Goal: Register for event/course

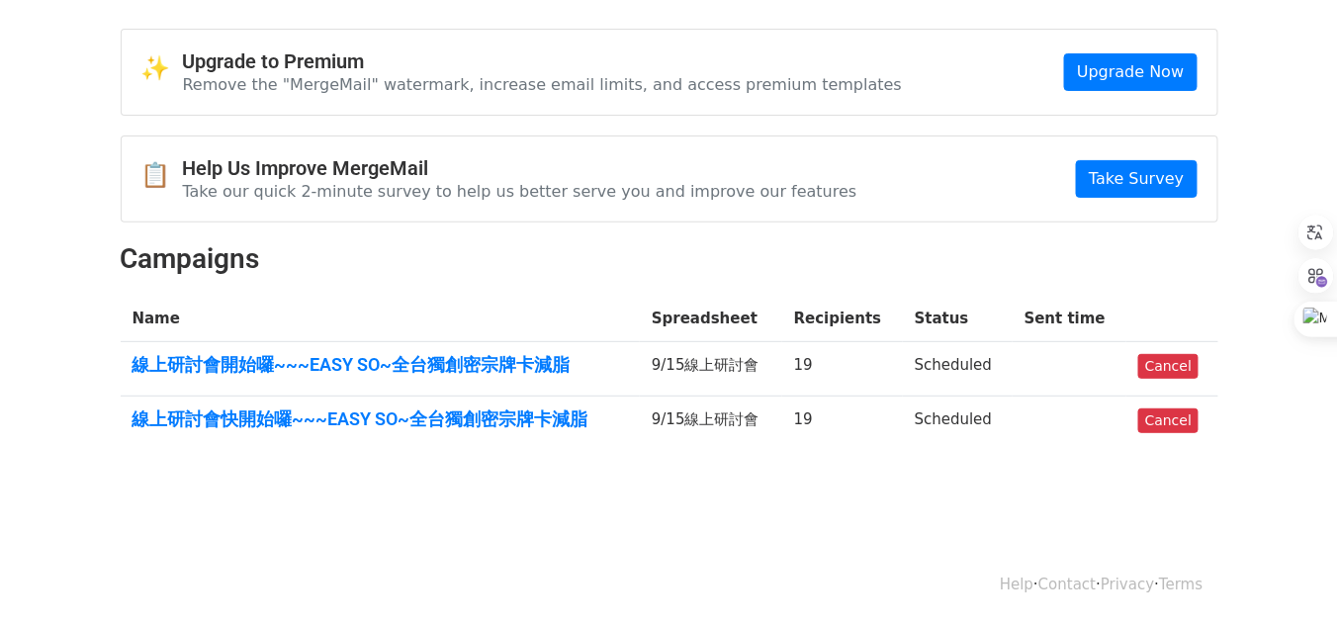
scroll to position [113, 0]
click at [412, 408] on link "線上研討會快開始囉~~~EASY SO~全台獨創密宗牌卡減脂" at bounding box center [380, 419] width 496 height 22
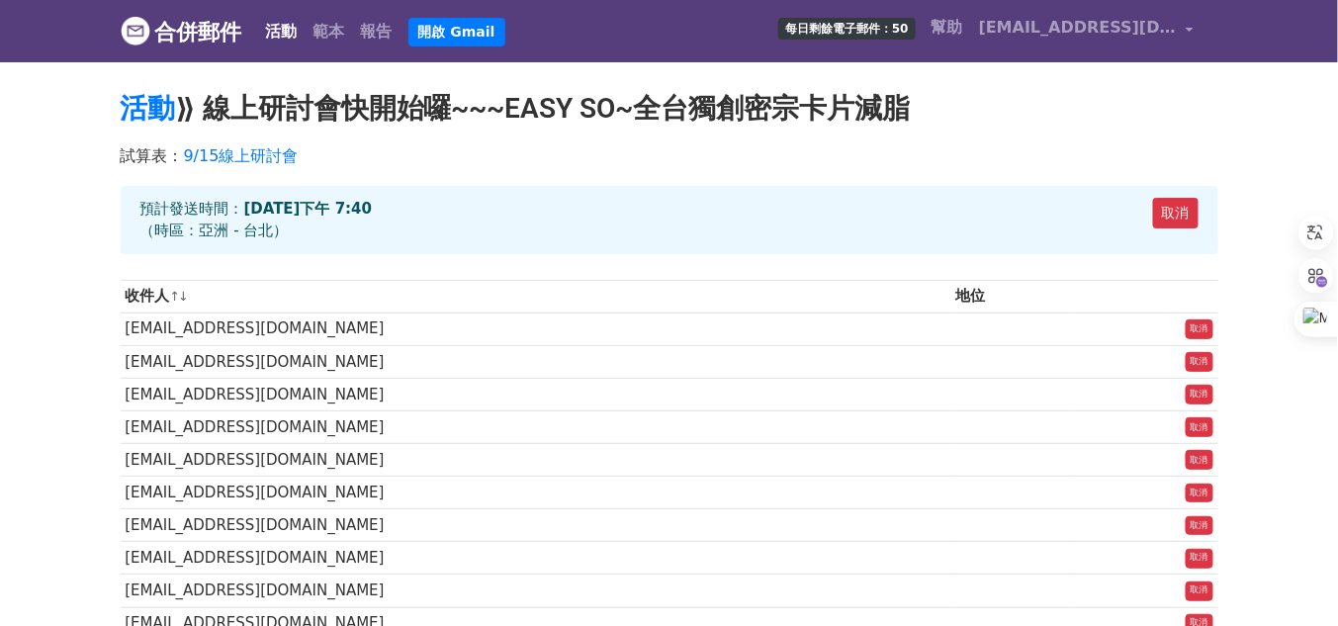
click at [1049, 107] on h2 "活動 ⟫ 線上研討會快開始囉~~~EASY SO~全台獨創密宗卡片減脂" at bounding box center [669, 109] width 1097 height 34
click at [1141, 37] on font "[EMAIL_ADDRESS][DOMAIN_NAME]" at bounding box center [1133, 27] width 308 height 19
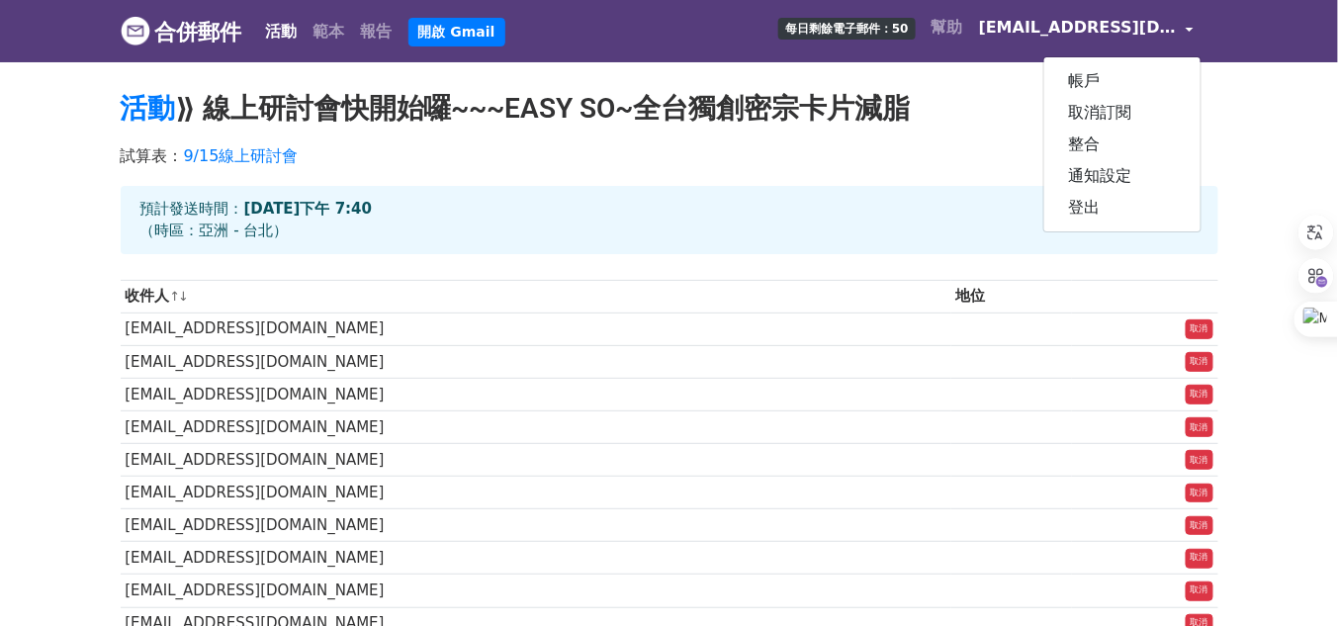
click at [856, 185] on div "試算表： 9/15線上研討會" at bounding box center [669, 160] width 1127 height 50
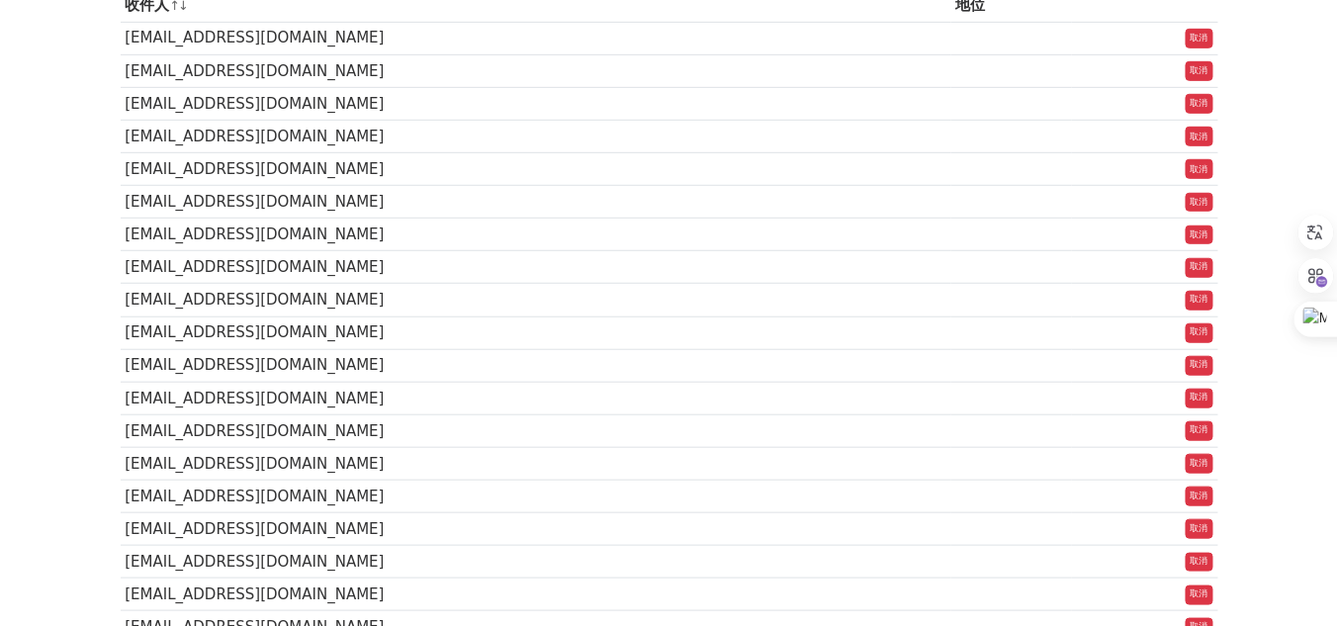
scroll to position [316, 0]
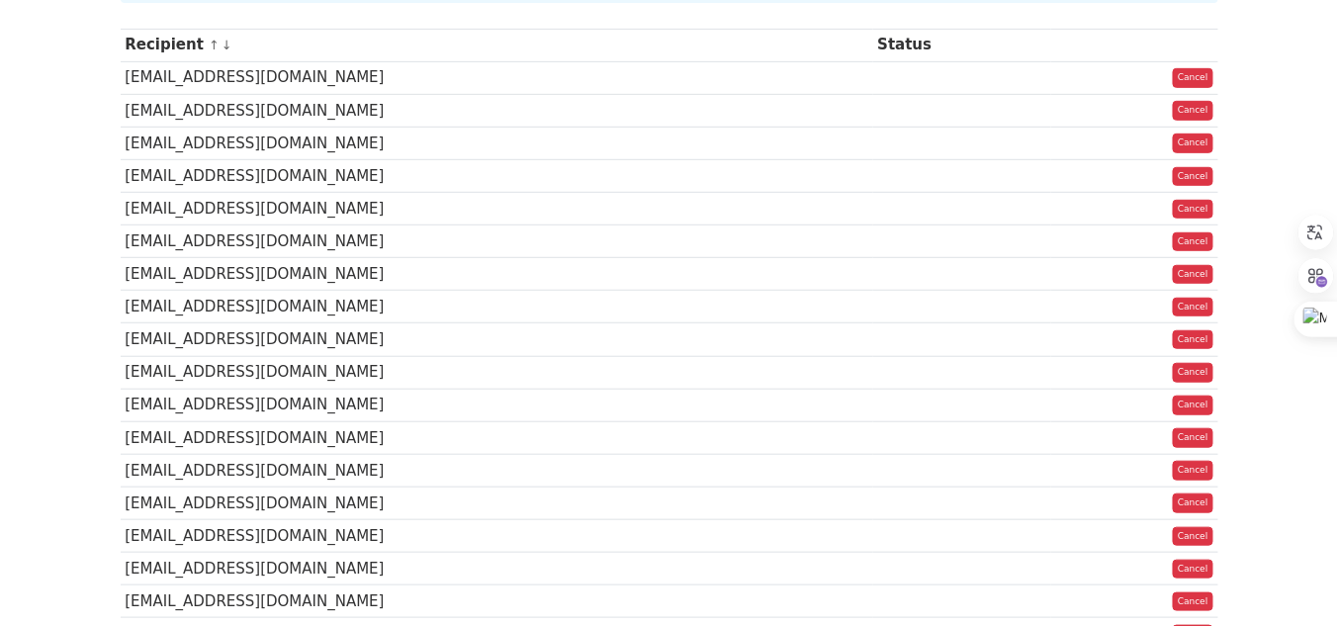
scroll to position [68, 0]
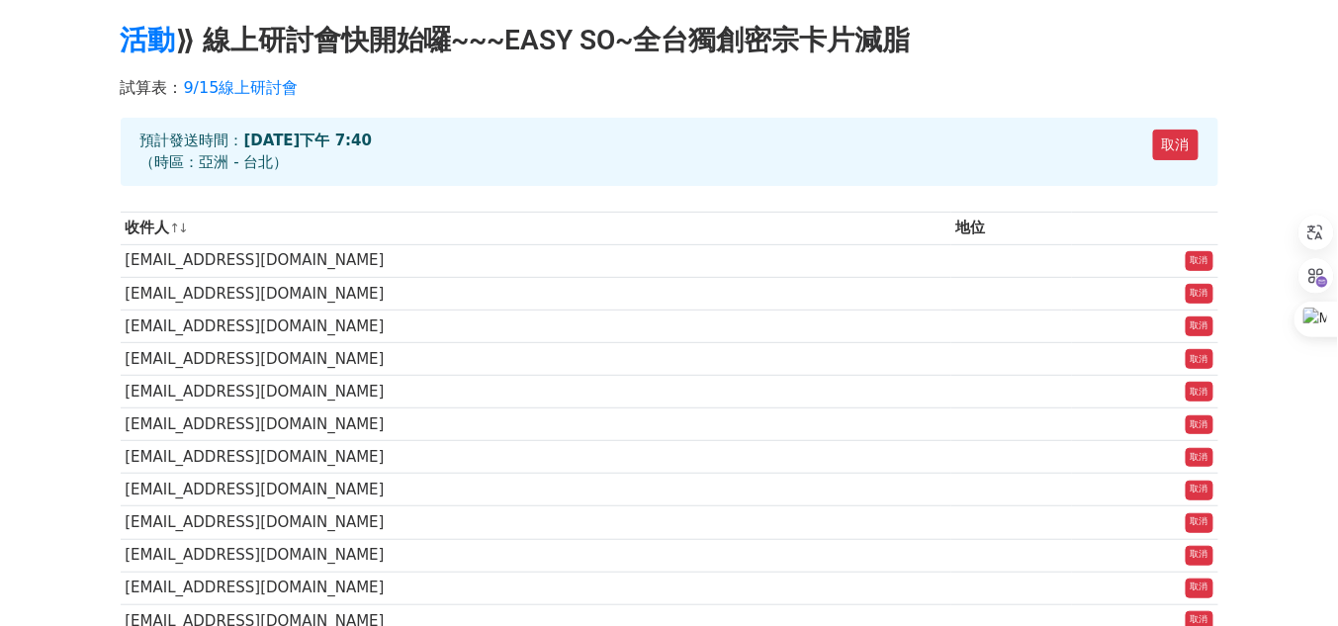
click at [814, 373] on td "bee0425@gmail.com" at bounding box center [536, 358] width 830 height 33
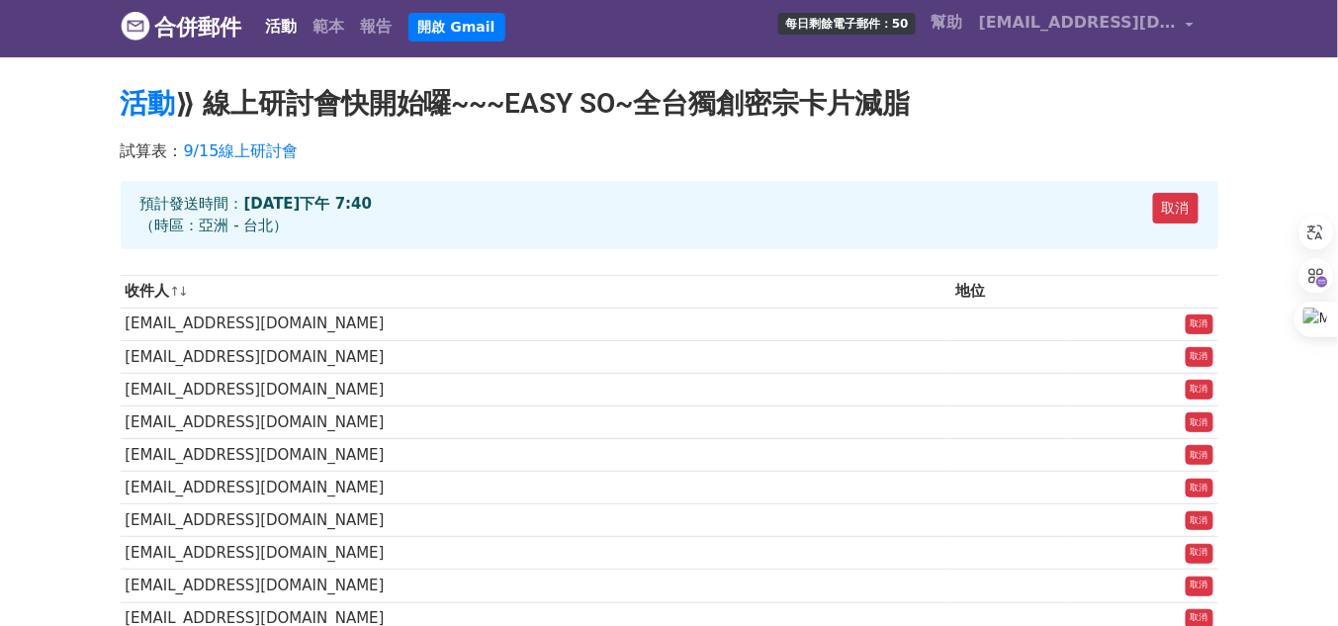
scroll to position [0, 0]
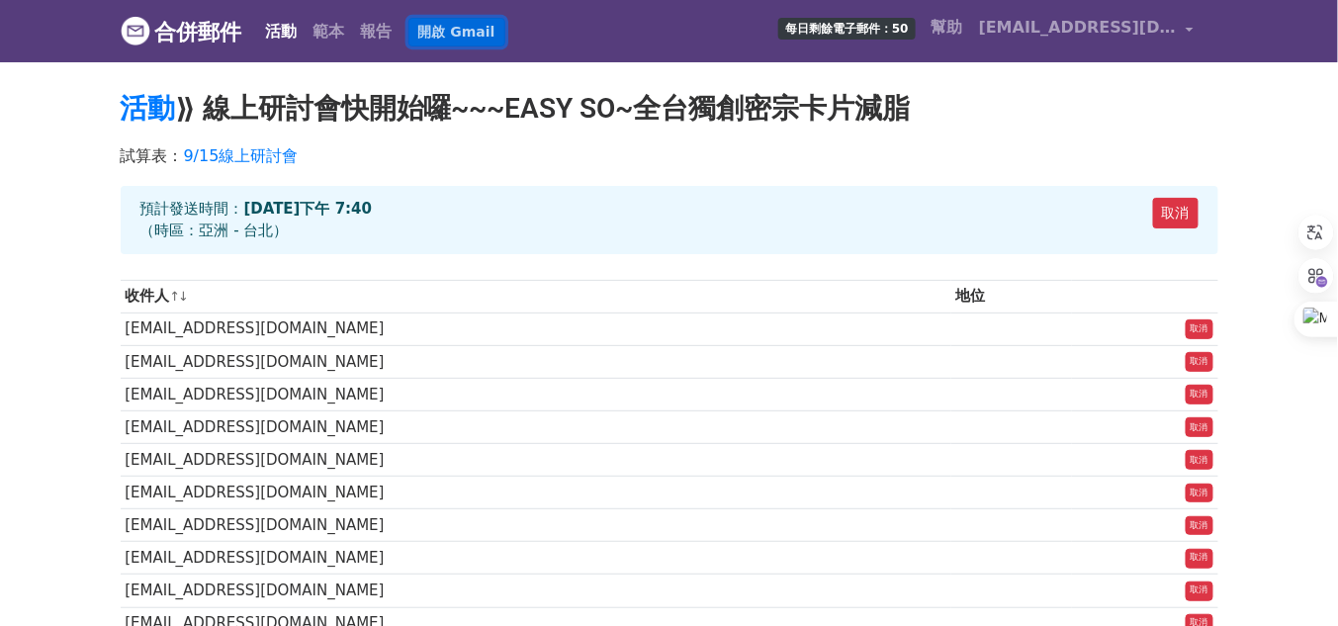
click at [481, 39] on font "開啟 Gmail" at bounding box center [456, 32] width 77 height 16
click at [498, 156] on p "試算表： 9/15線上研討會" at bounding box center [669, 155] width 1097 height 21
